Goal: Task Accomplishment & Management: Use online tool/utility

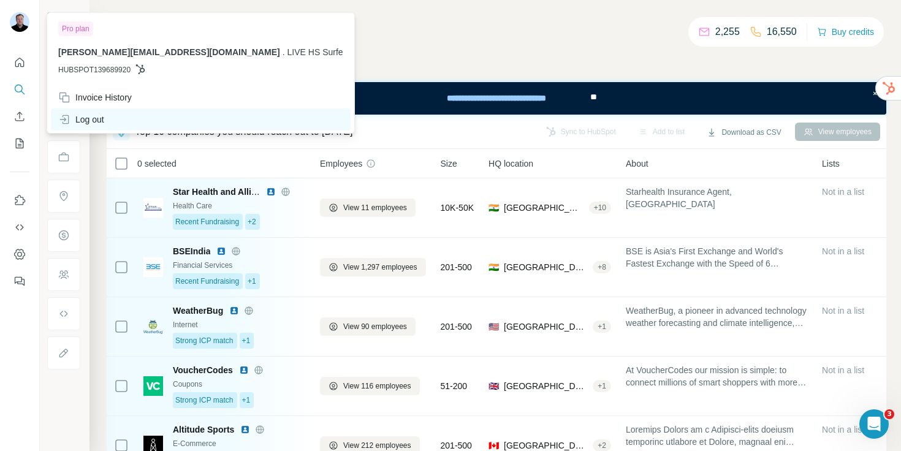
click at [77, 115] on div "Log out" at bounding box center [81, 119] width 46 height 12
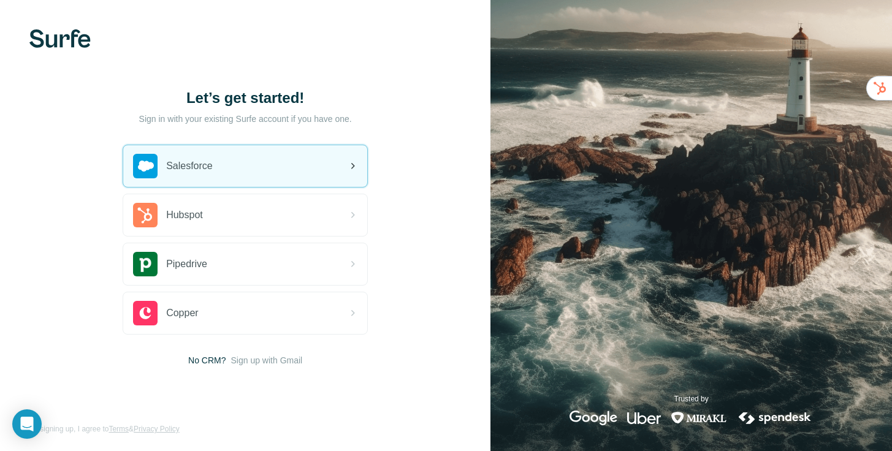
click at [229, 176] on div "Salesforce" at bounding box center [245, 166] width 244 height 42
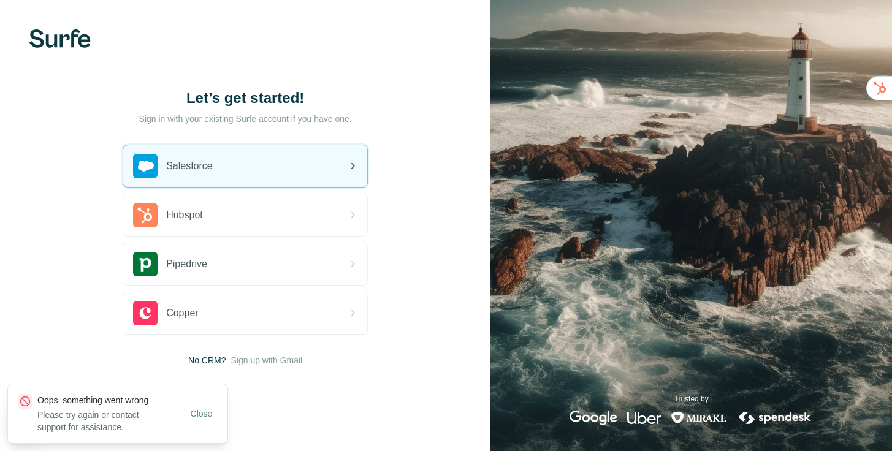
click at [245, 166] on div "Salesforce" at bounding box center [245, 166] width 244 height 42
